Goal: Information Seeking & Learning: Find specific fact

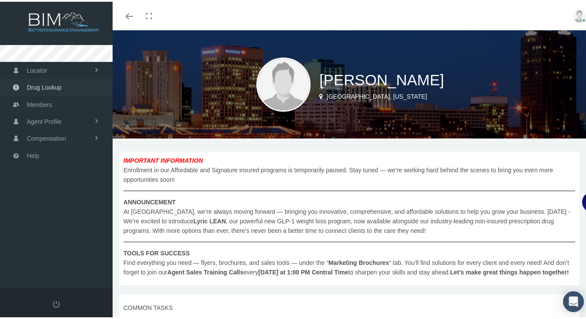
click at [53, 85] on span "Drug Lookup" at bounding box center [44, 86] width 35 height 16
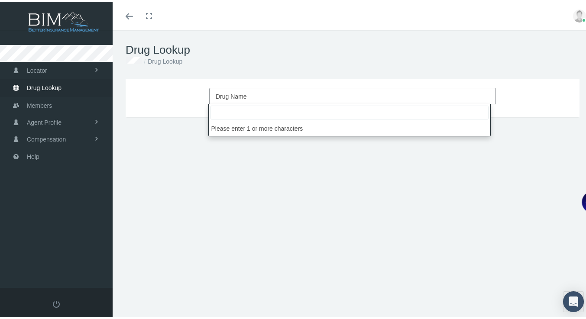
click at [233, 91] on span "Drug Name" at bounding box center [231, 94] width 31 height 7
click at [220, 112] on input "search" at bounding box center [350, 111] width 278 height 14
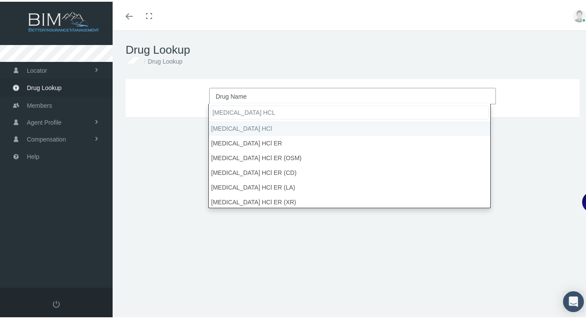
type input "methylphenidate HCL"
select select "Methylphenidate HCl"
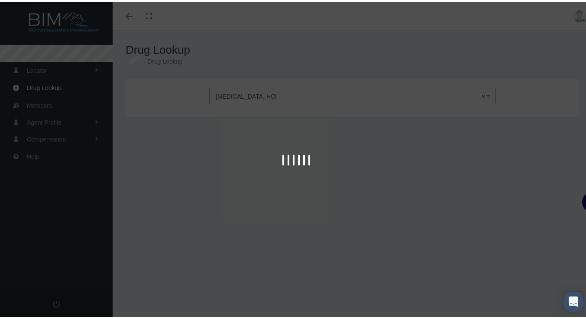
type input "30"
select select "Tablet"
select select "10 MG"
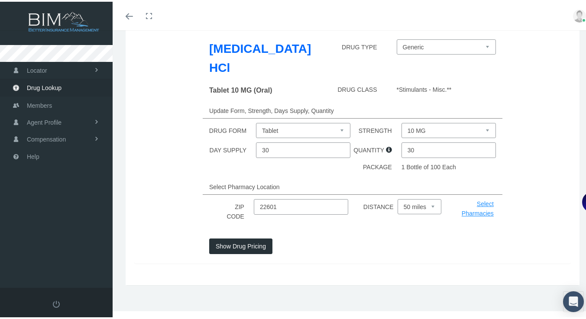
scroll to position [94, 0]
click at [237, 242] on button "Show Drug Pricing" at bounding box center [240, 245] width 63 height 16
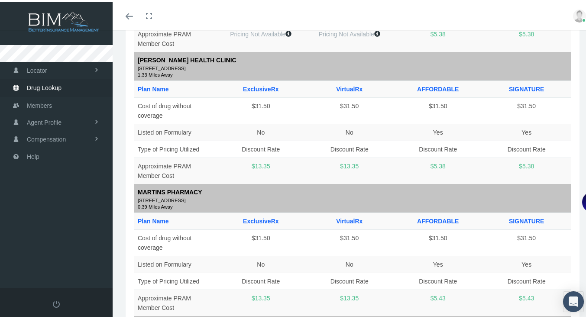
scroll to position [635, 0]
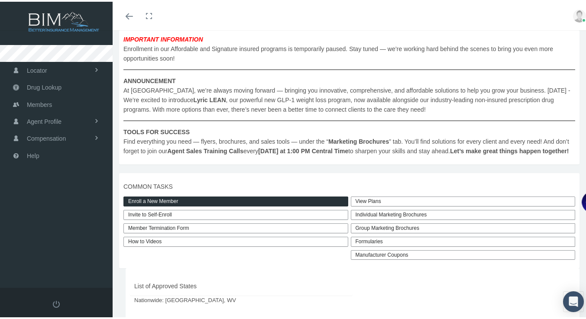
scroll to position [173, 0]
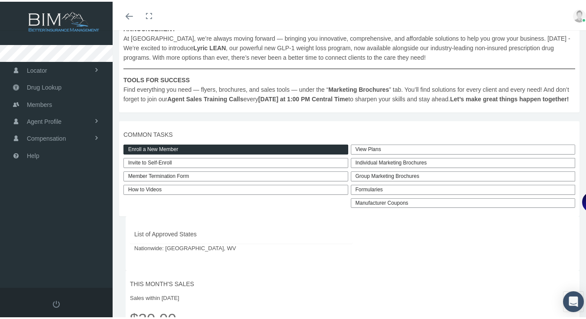
click at [408, 153] on link "View Plans" at bounding box center [463, 148] width 225 height 10
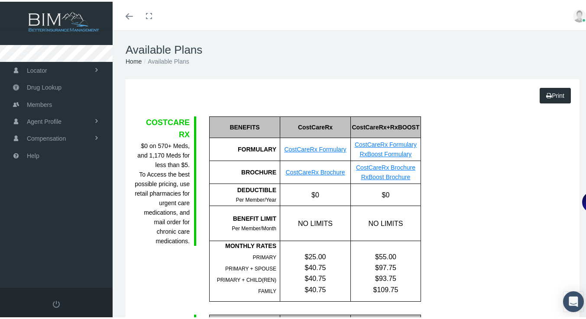
drag, startPoint x: 552, startPoint y: 92, endPoint x: 495, endPoint y: 196, distance: 118.5
click at [552, 92] on link "Print" at bounding box center [555, 94] width 31 height 16
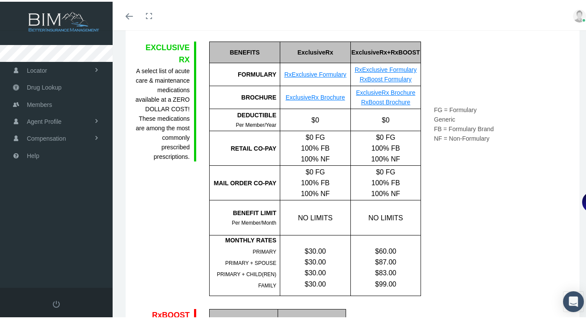
scroll to position [303, 0]
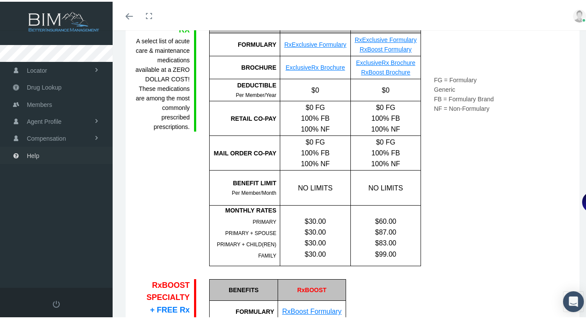
click at [28, 153] on span "Help" at bounding box center [33, 154] width 13 height 16
